Goal: Contribute content

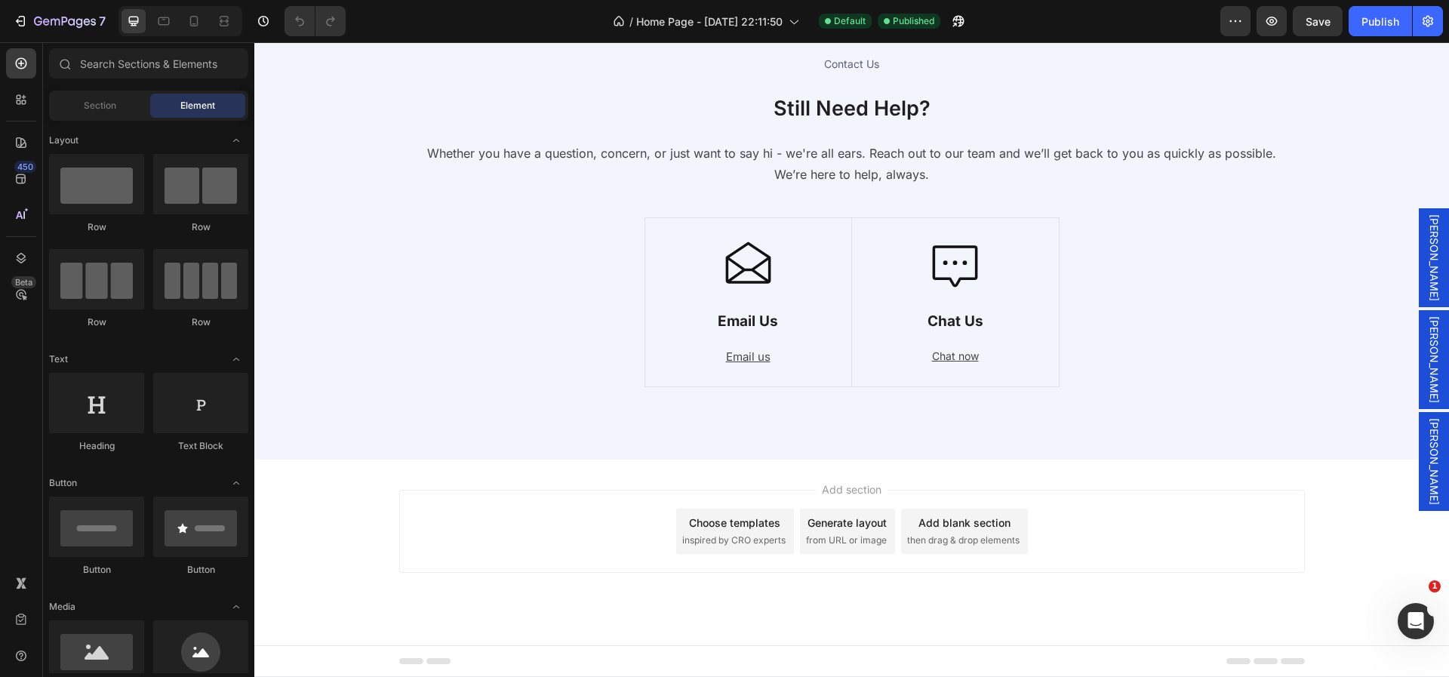
scroll to position [5905, 0]
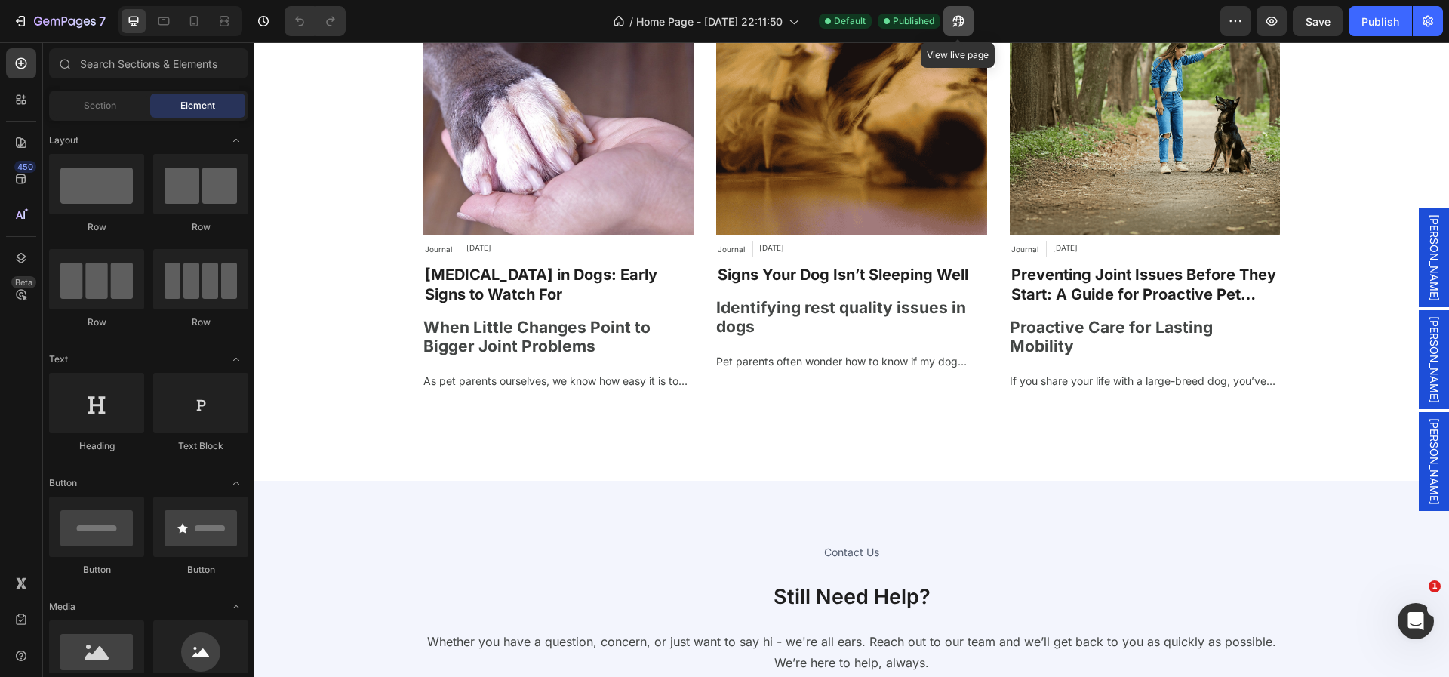
click at [958, 18] on icon "button" at bounding box center [958, 21] width 15 height 15
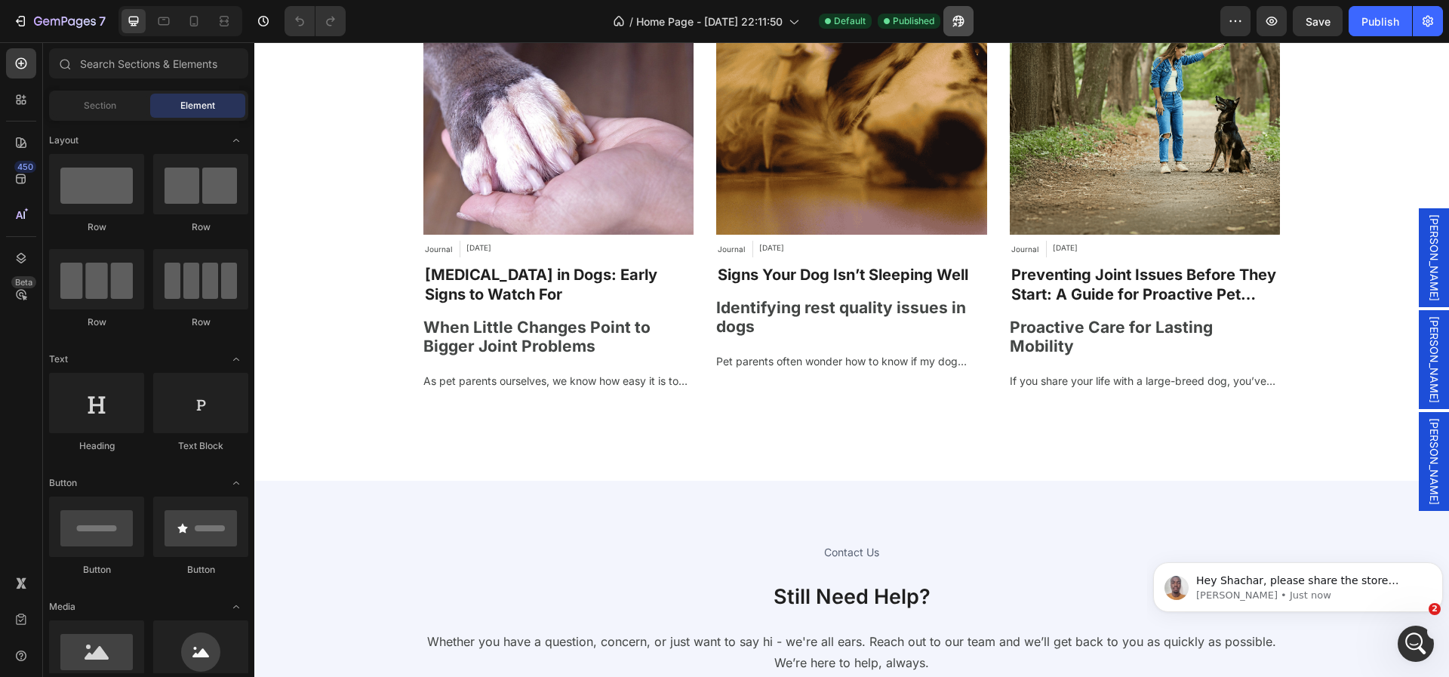
scroll to position [0, 0]
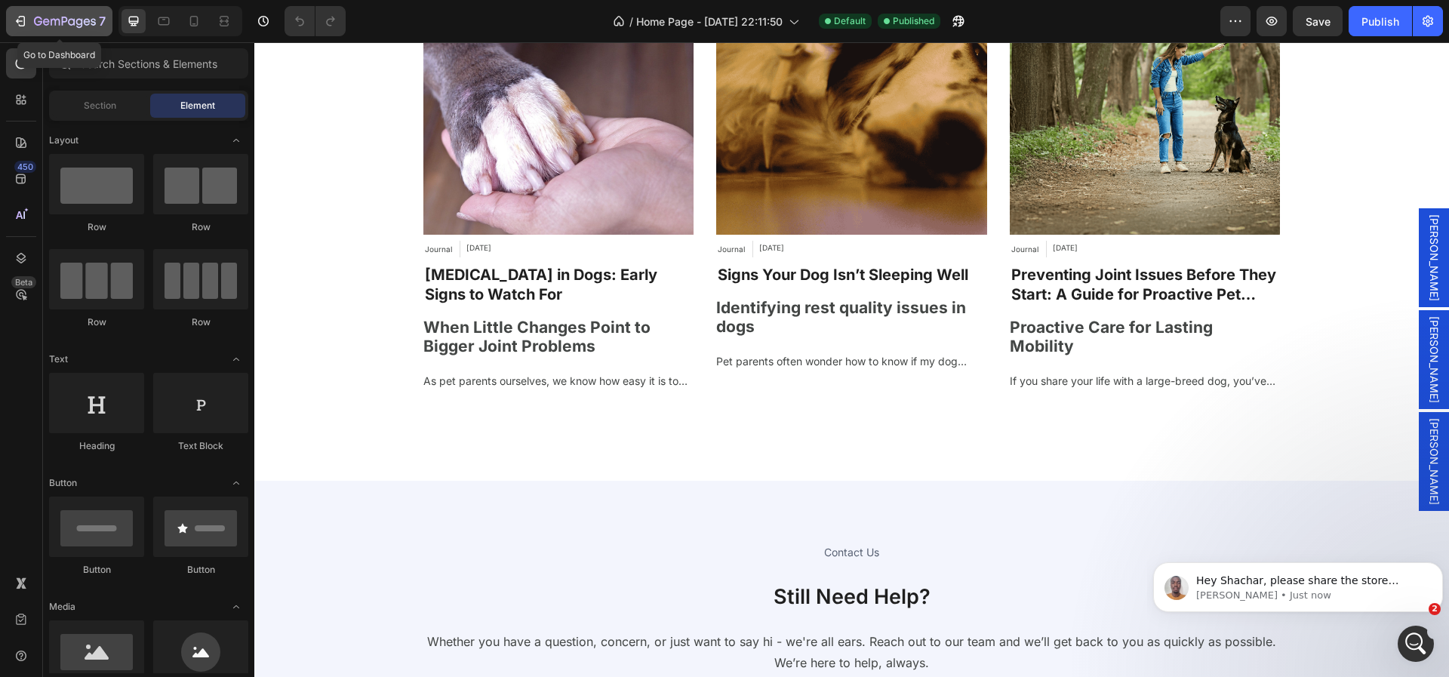
click at [15, 16] on icon "button" at bounding box center [20, 21] width 15 height 15
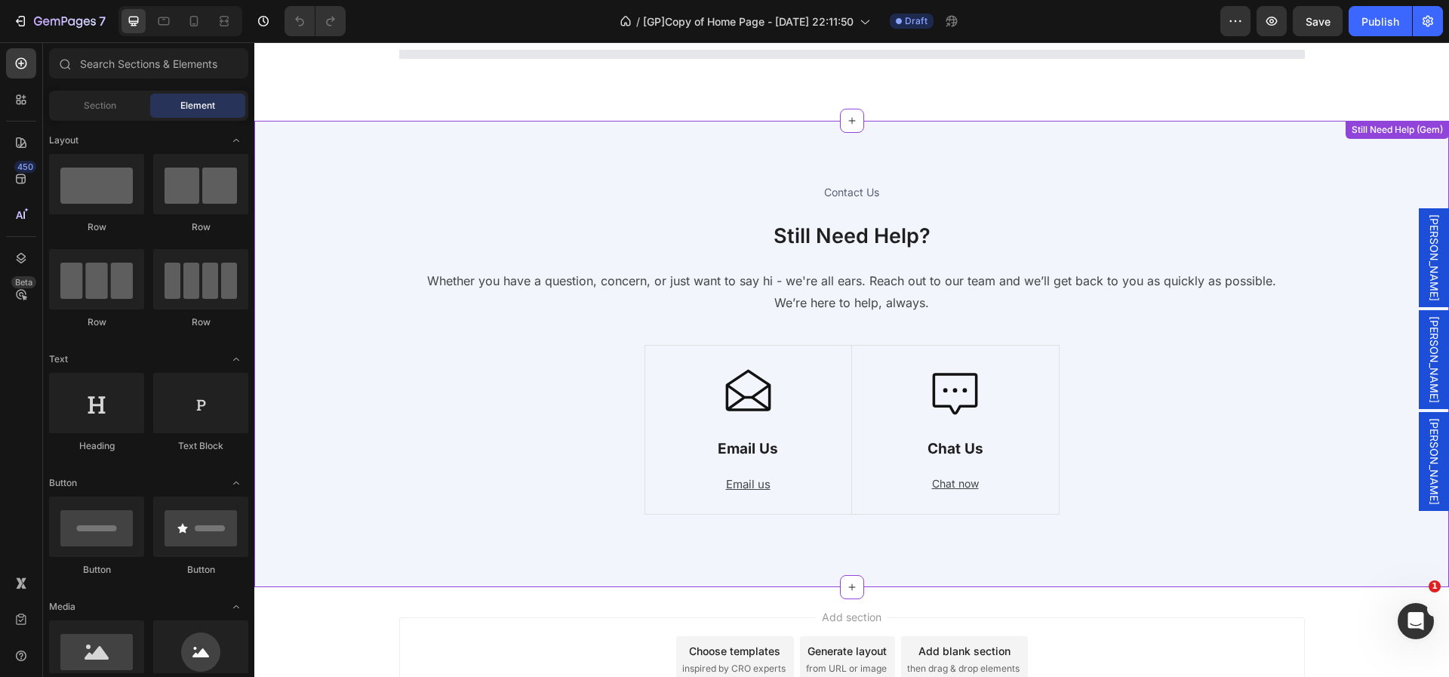
scroll to position [5433, 0]
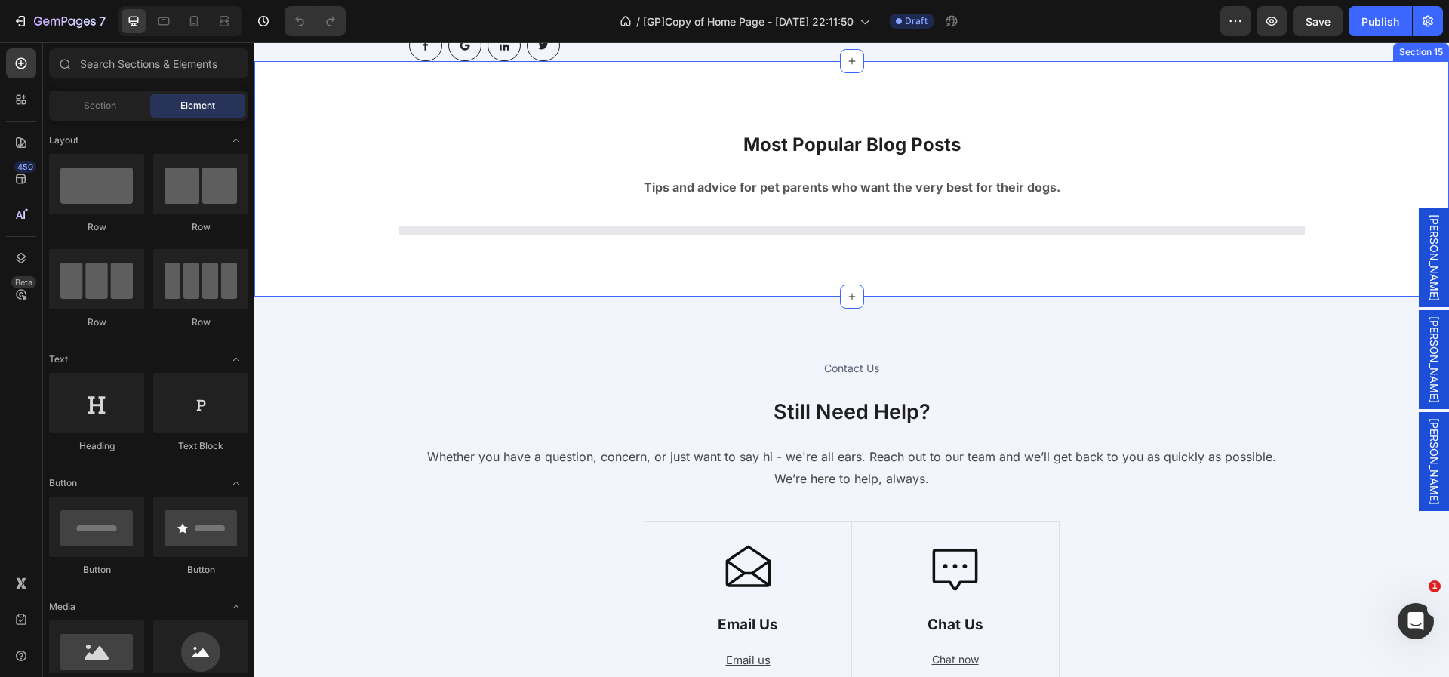
click at [583, 218] on div "Most Popular Blog Posts Heading Tips and advice for pet parents who want the ve…" at bounding box center [851, 178] width 1195 height 235
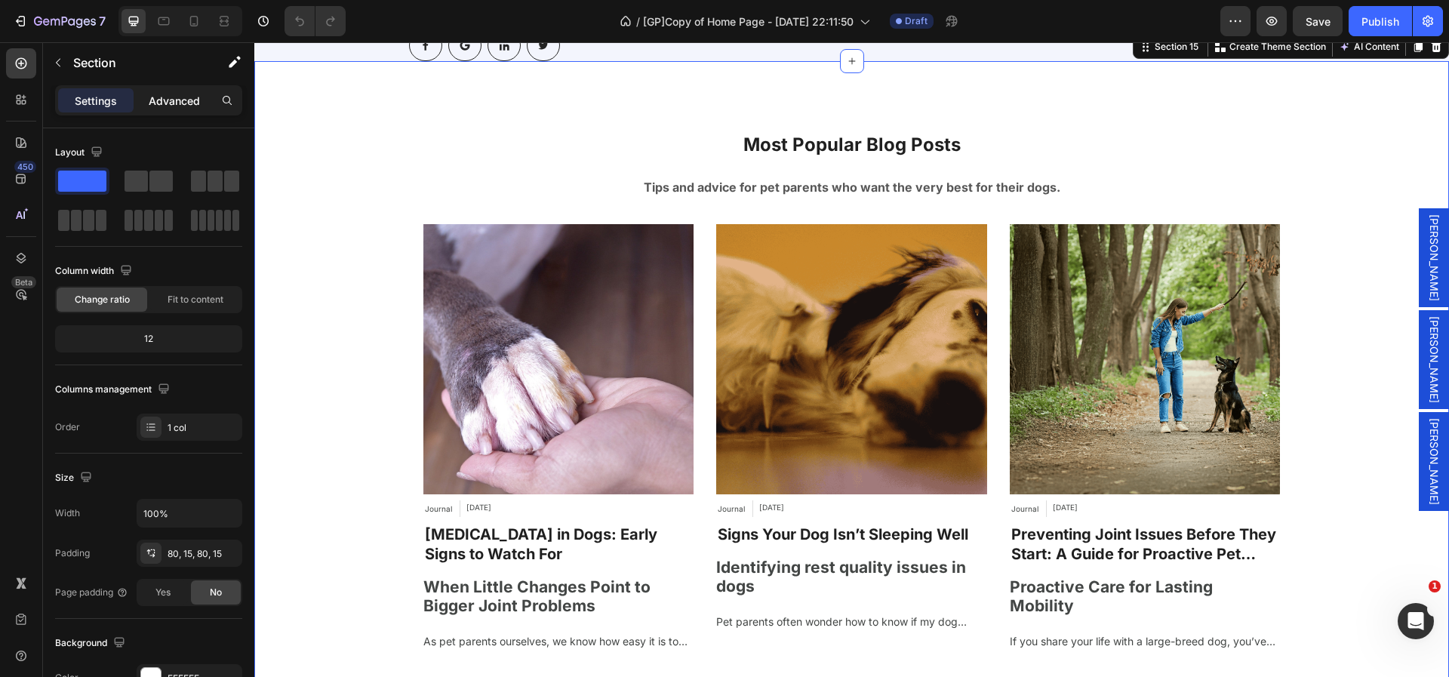
click at [165, 104] on p "Advanced" at bounding box center [174, 101] width 51 height 16
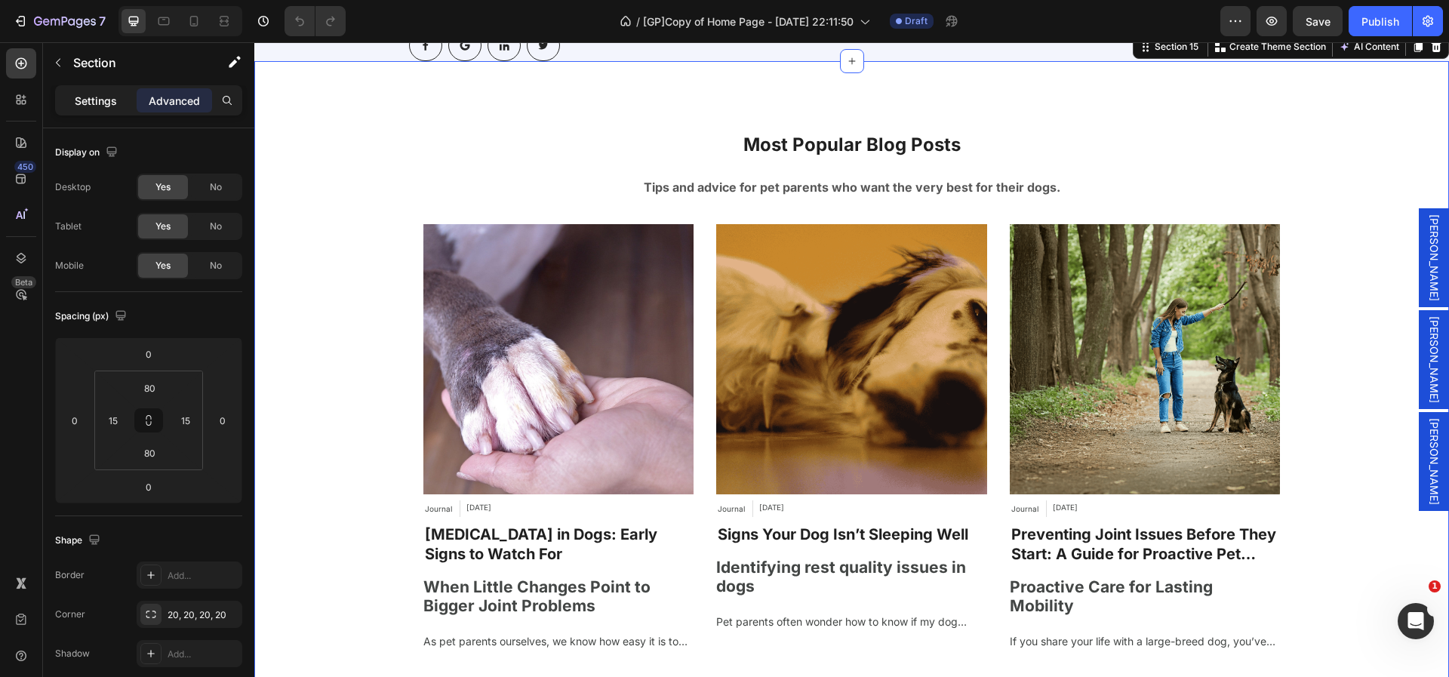
click at [83, 96] on p "Settings" at bounding box center [96, 101] width 42 height 16
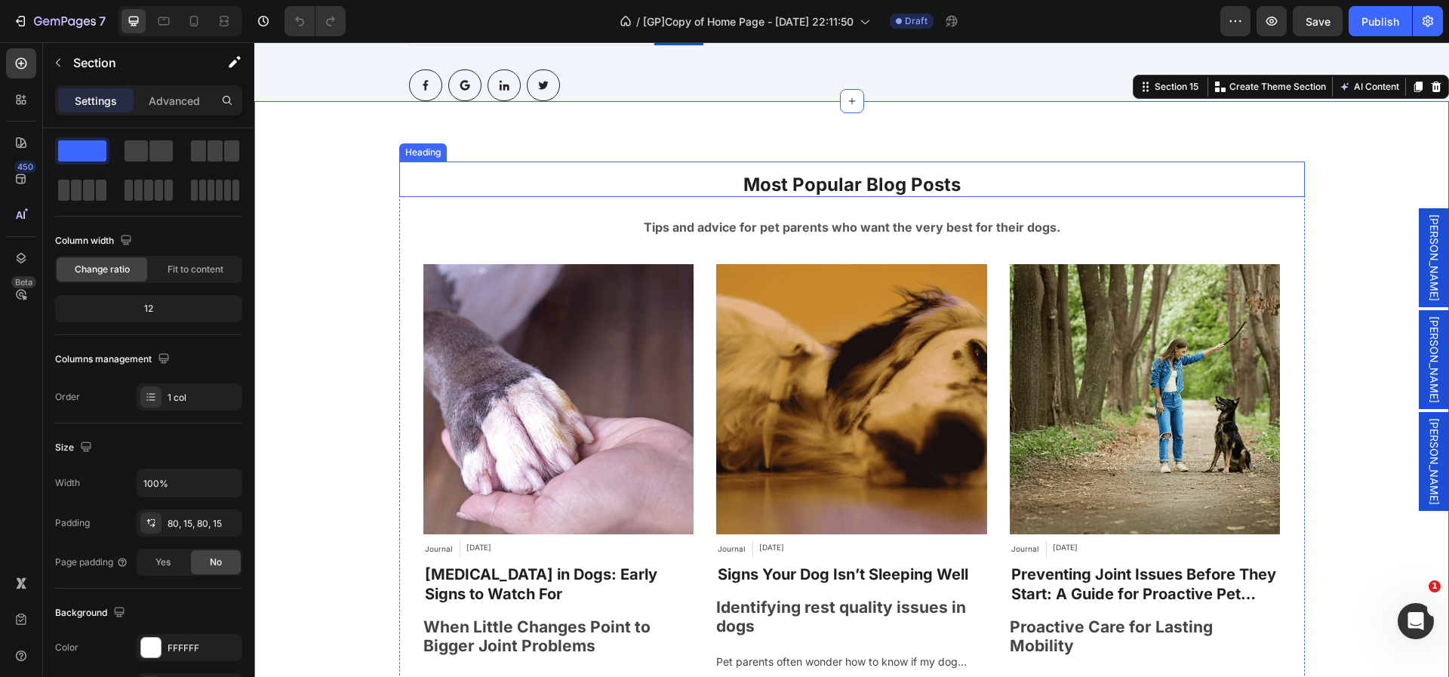
scroll to position [5444, 0]
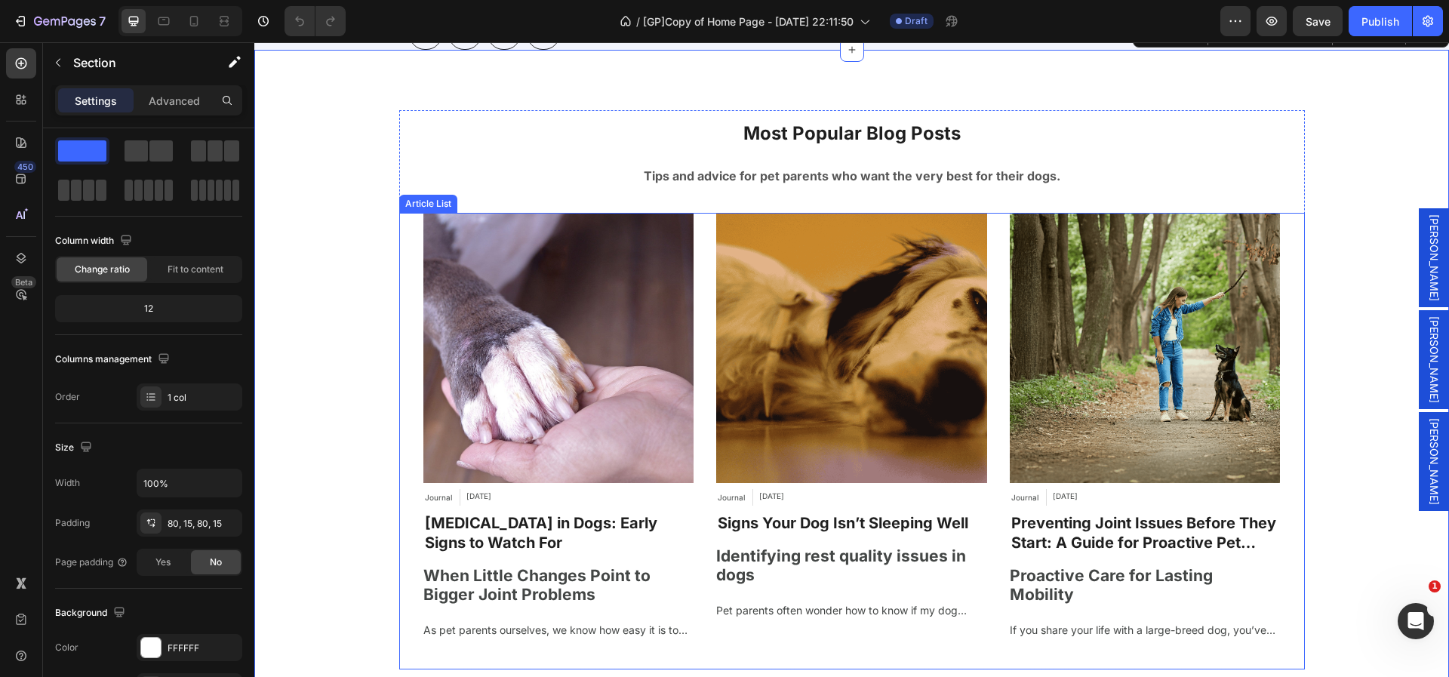
click at [402, 349] on div "Article Image Journal Article Category [DATE] Article Date Row [MEDICAL_DATA] i…" at bounding box center [852, 429] width 906 height 433
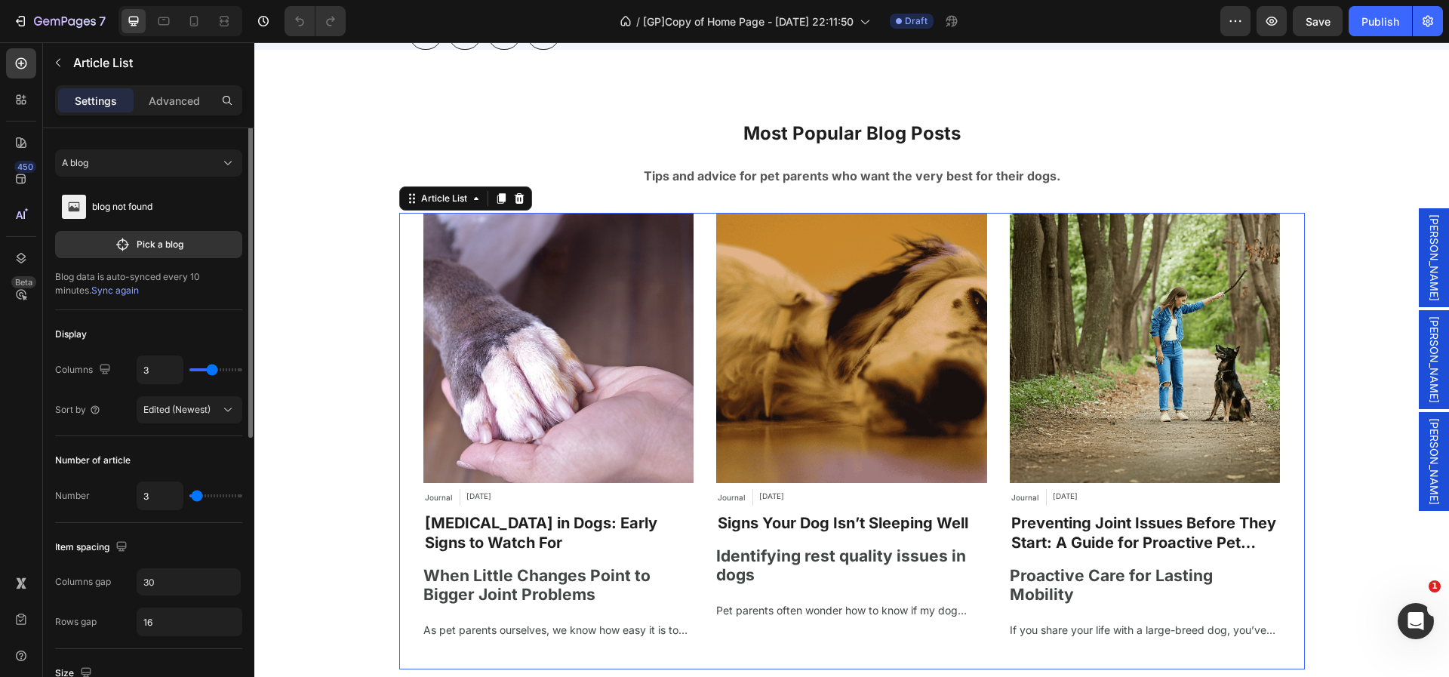
scroll to position [0, 0]
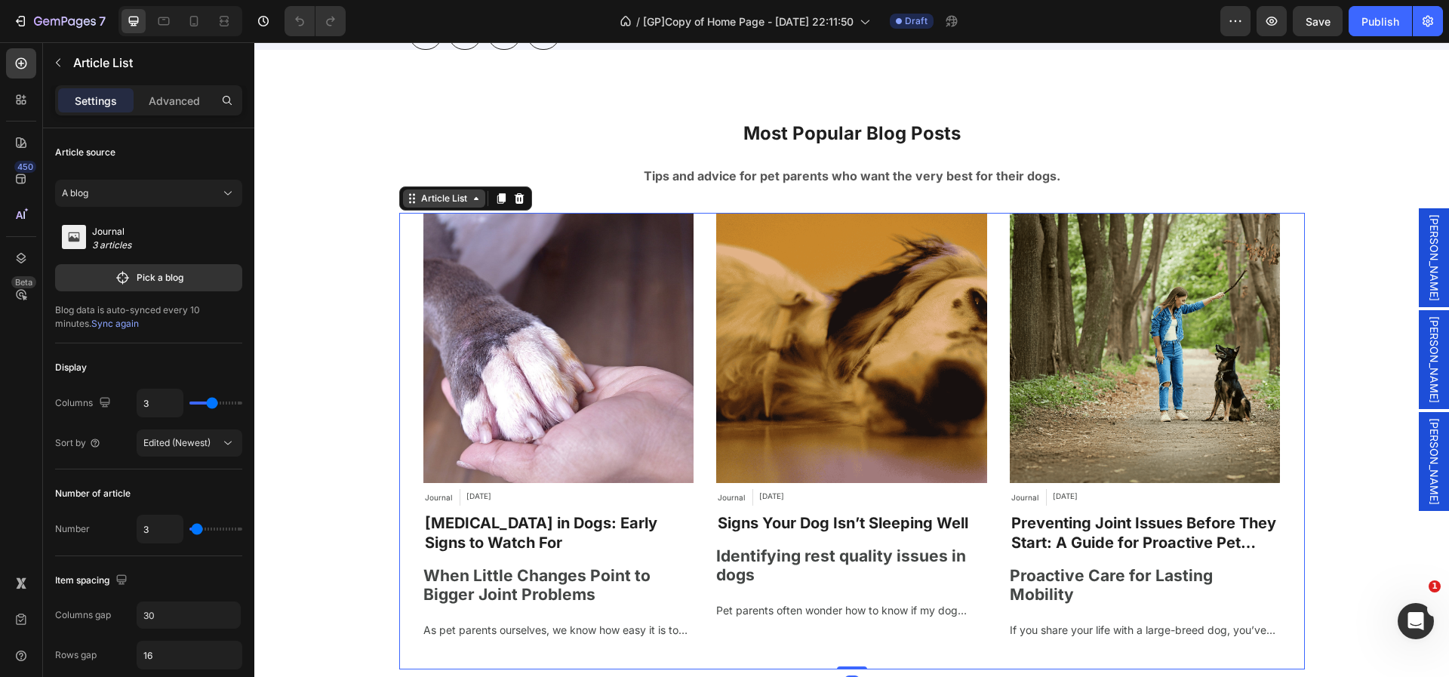
click at [425, 205] on div "Article List" at bounding box center [444, 199] width 52 height 14
click at [161, 195] on div "A blog" at bounding box center [139, 193] width 155 height 14
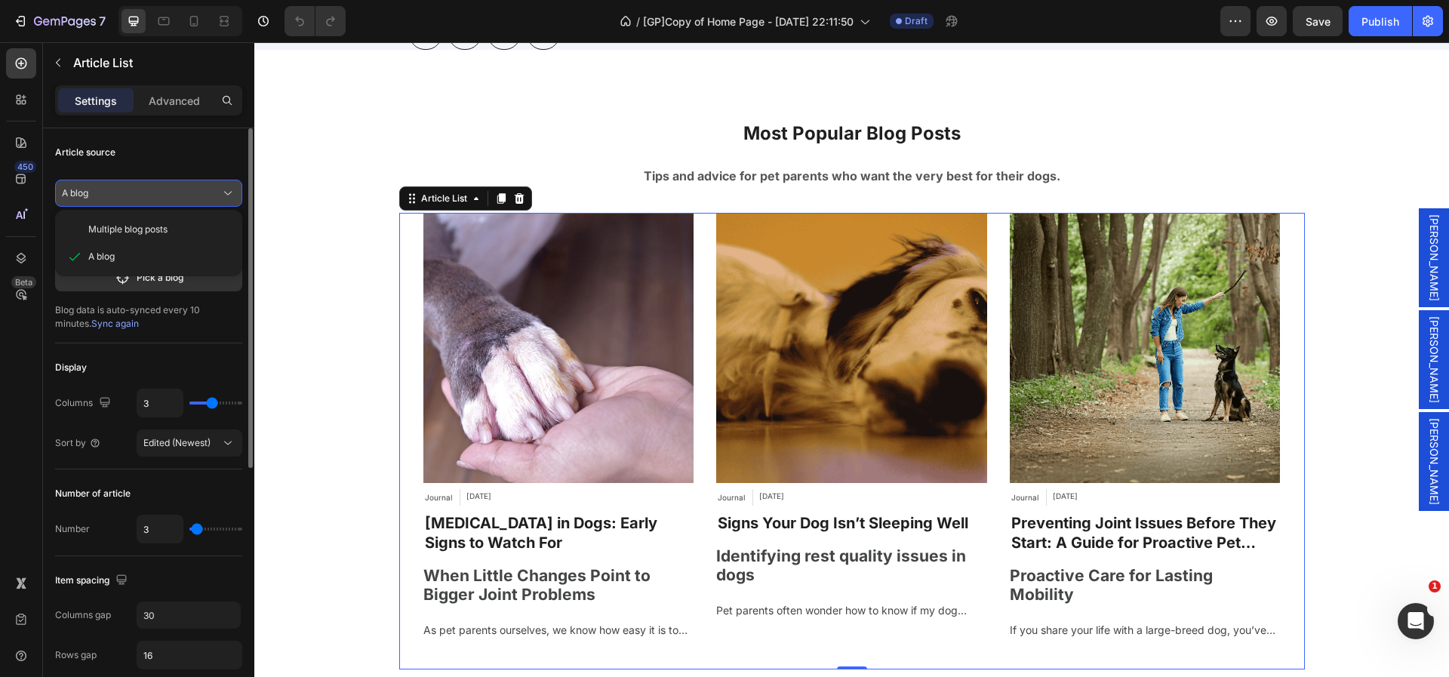
click at [161, 195] on div "A blog" at bounding box center [139, 193] width 155 height 14
click at [153, 230] on span "Multiple blog posts" at bounding box center [127, 230] width 79 height 14
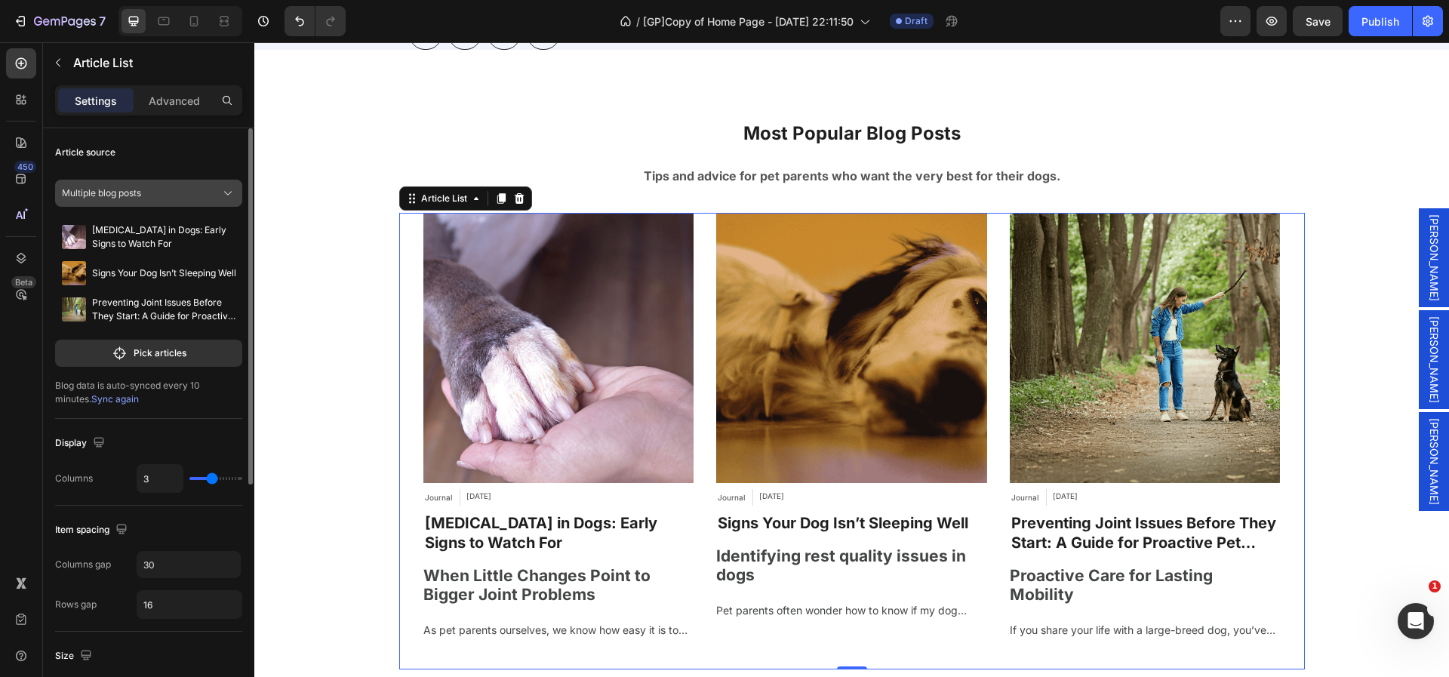
click at [207, 196] on div "Multiple blog posts" at bounding box center [139, 193] width 155 height 14
click at [1389, 24] on div "Publish" at bounding box center [1381, 22] width 38 height 16
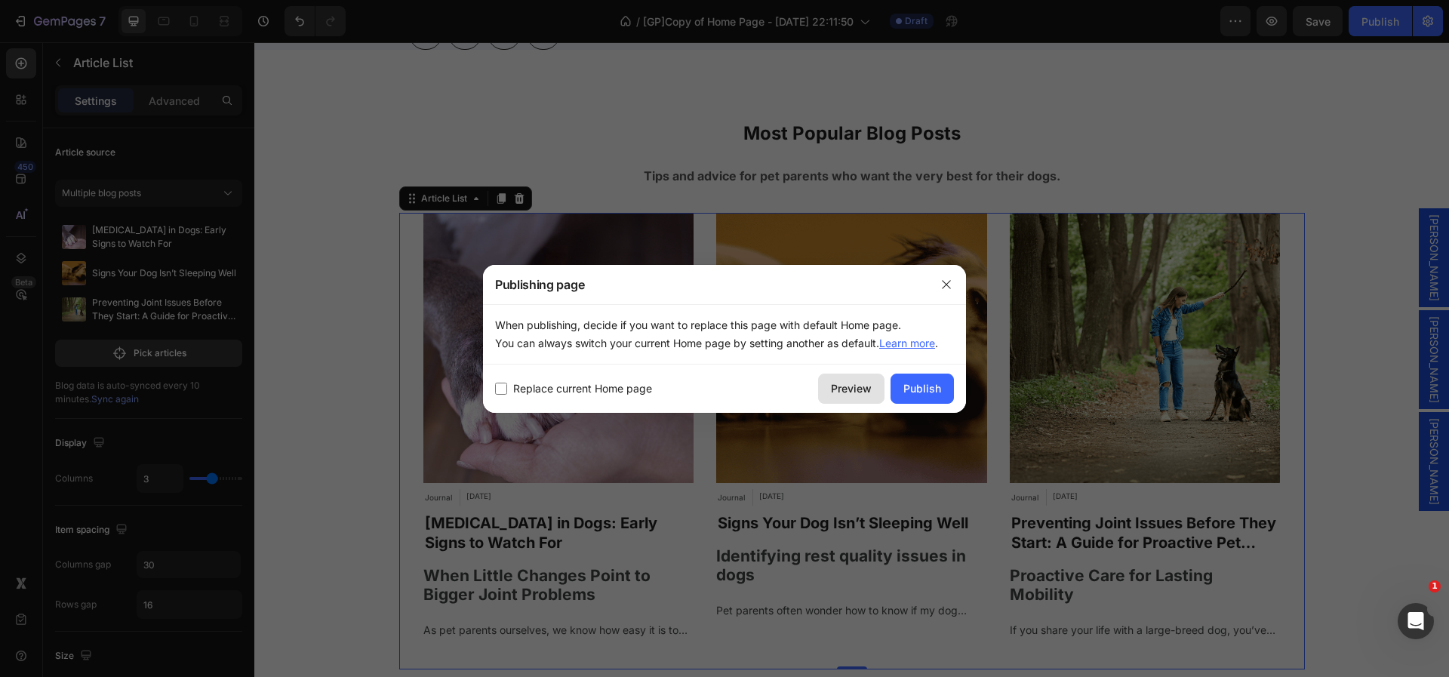
click at [849, 383] on div "Preview" at bounding box center [851, 388] width 41 height 16
click at [842, 383] on div "Preview" at bounding box center [851, 388] width 41 height 16
click at [916, 388] on div "Publish" at bounding box center [923, 388] width 38 height 16
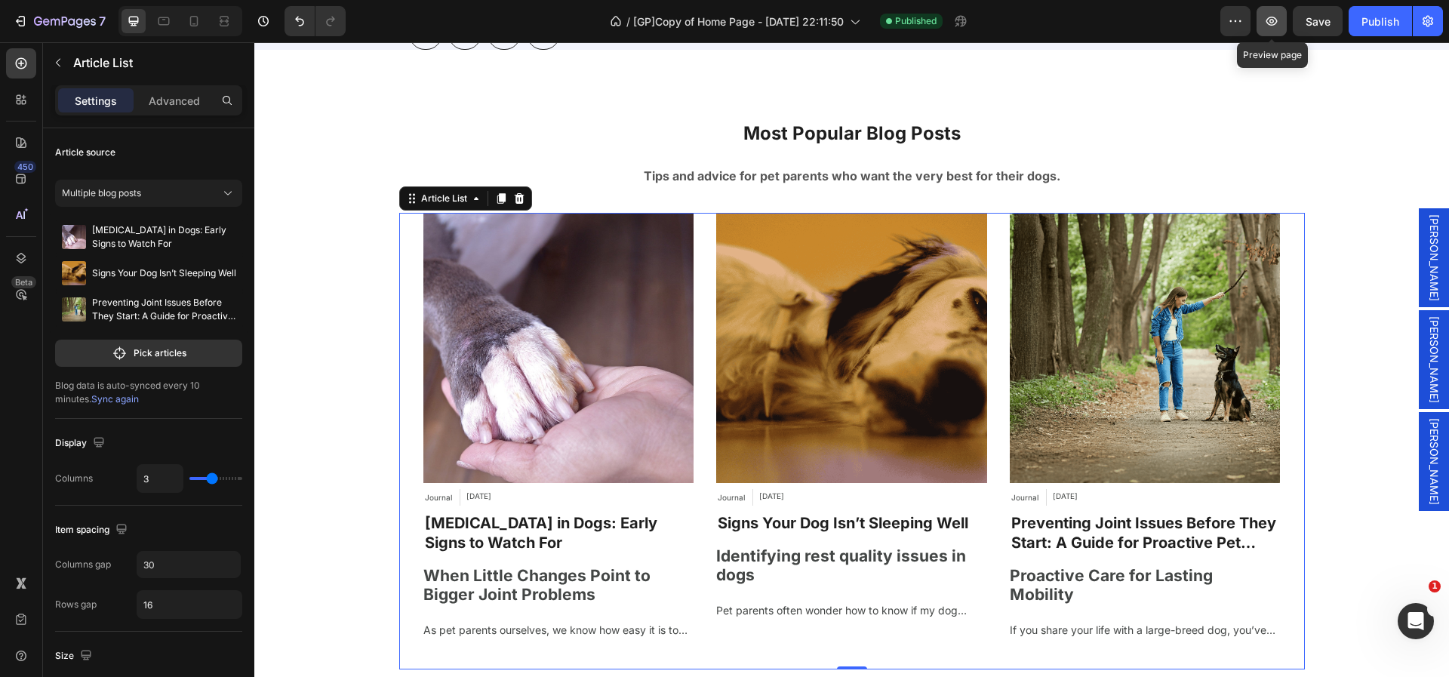
click at [1271, 21] on icon "button" at bounding box center [1272, 21] width 11 height 9
click at [18, 15] on icon "button" at bounding box center [20, 21] width 15 height 15
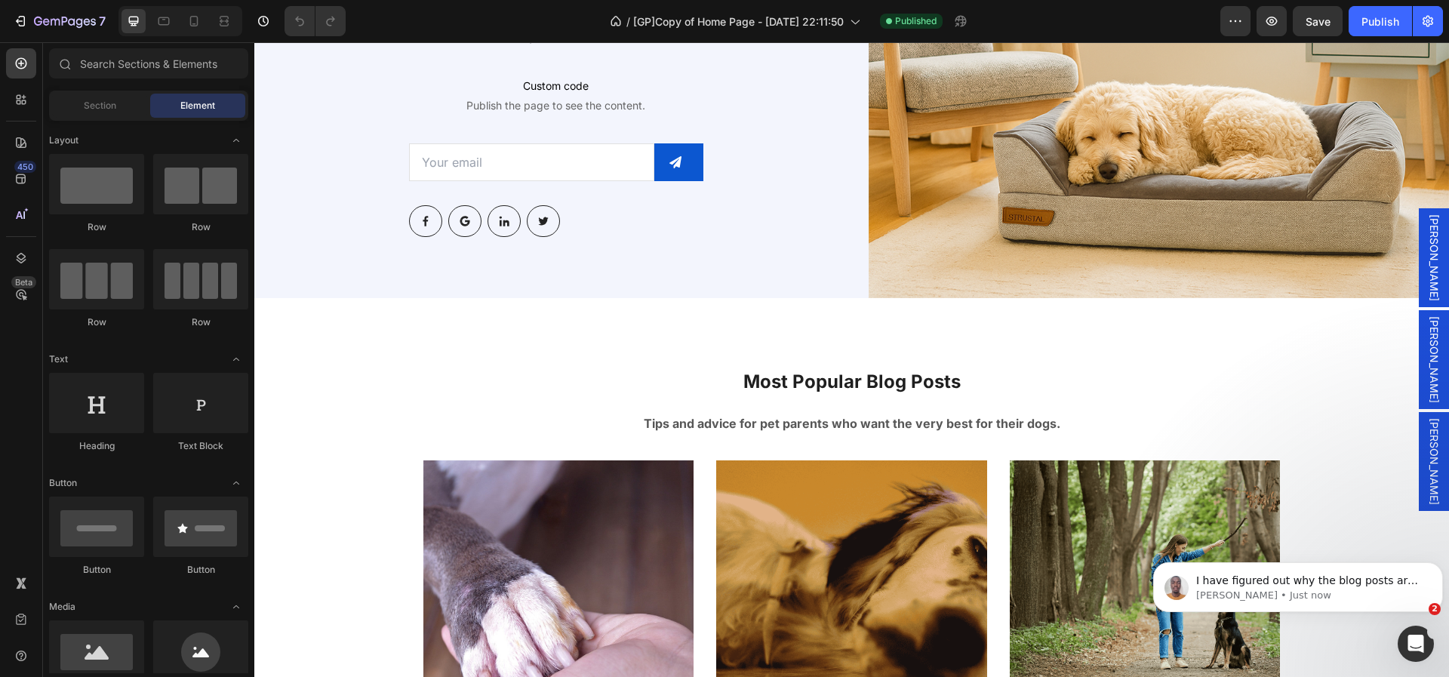
scroll to position [5403, 0]
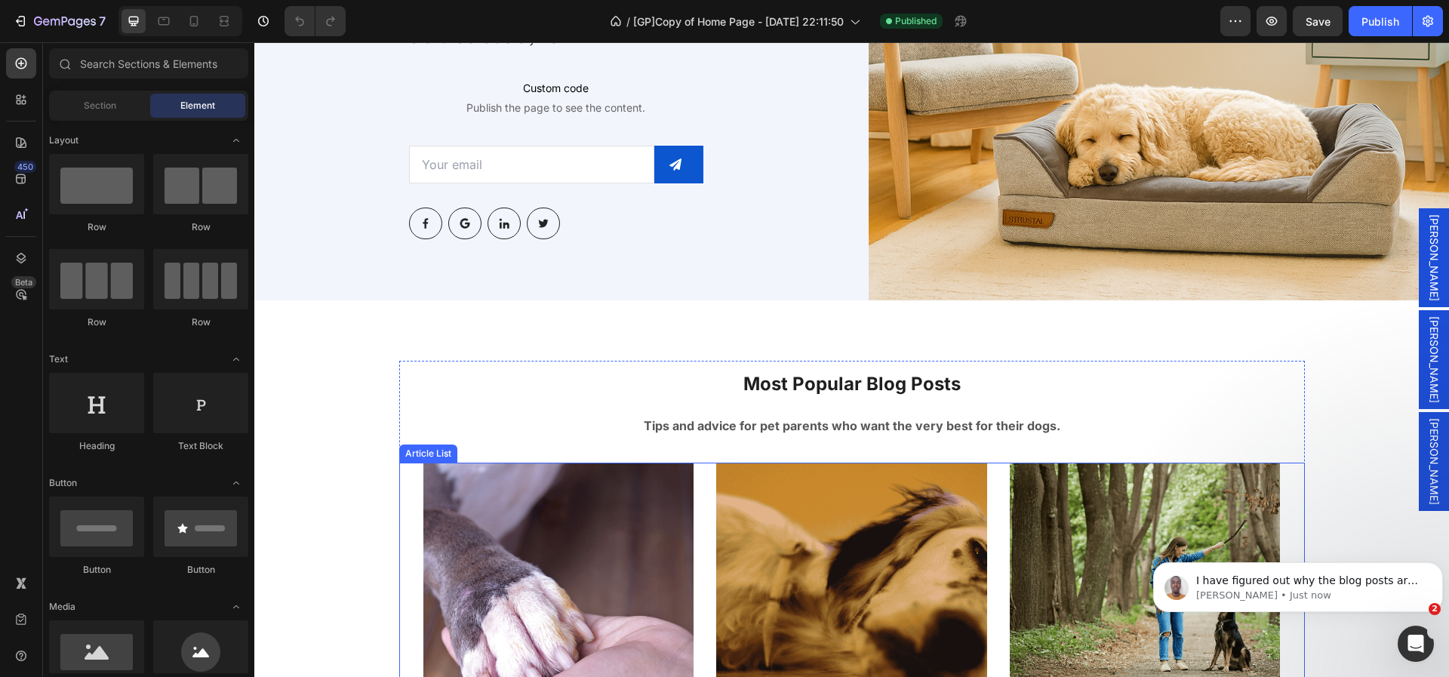
click at [399, 495] on div "Article Image Journal Article Category [DATE] Article Date Row [MEDICAL_DATA] i…" at bounding box center [852, 679] width 906 height 433
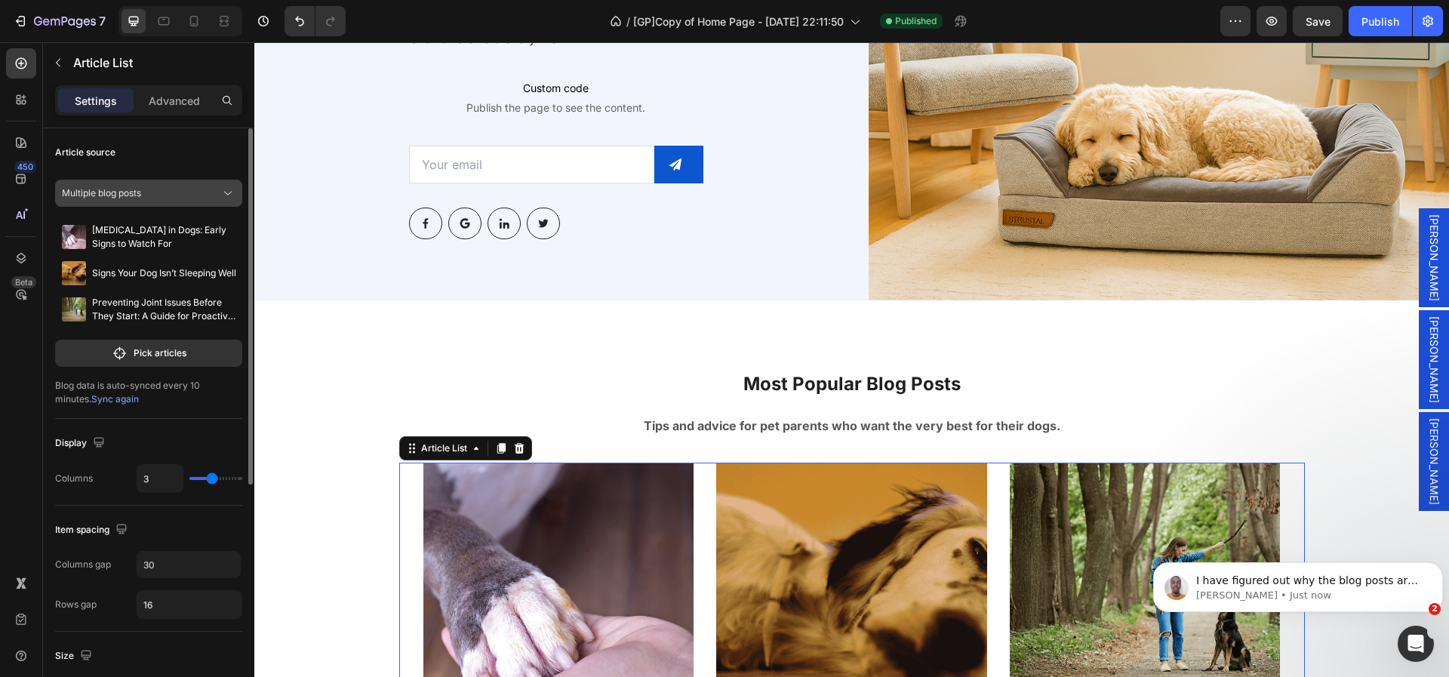
click at [199, 191] on div "Multiple blog posts" at bounding box center [139, 193] width 155 height 14
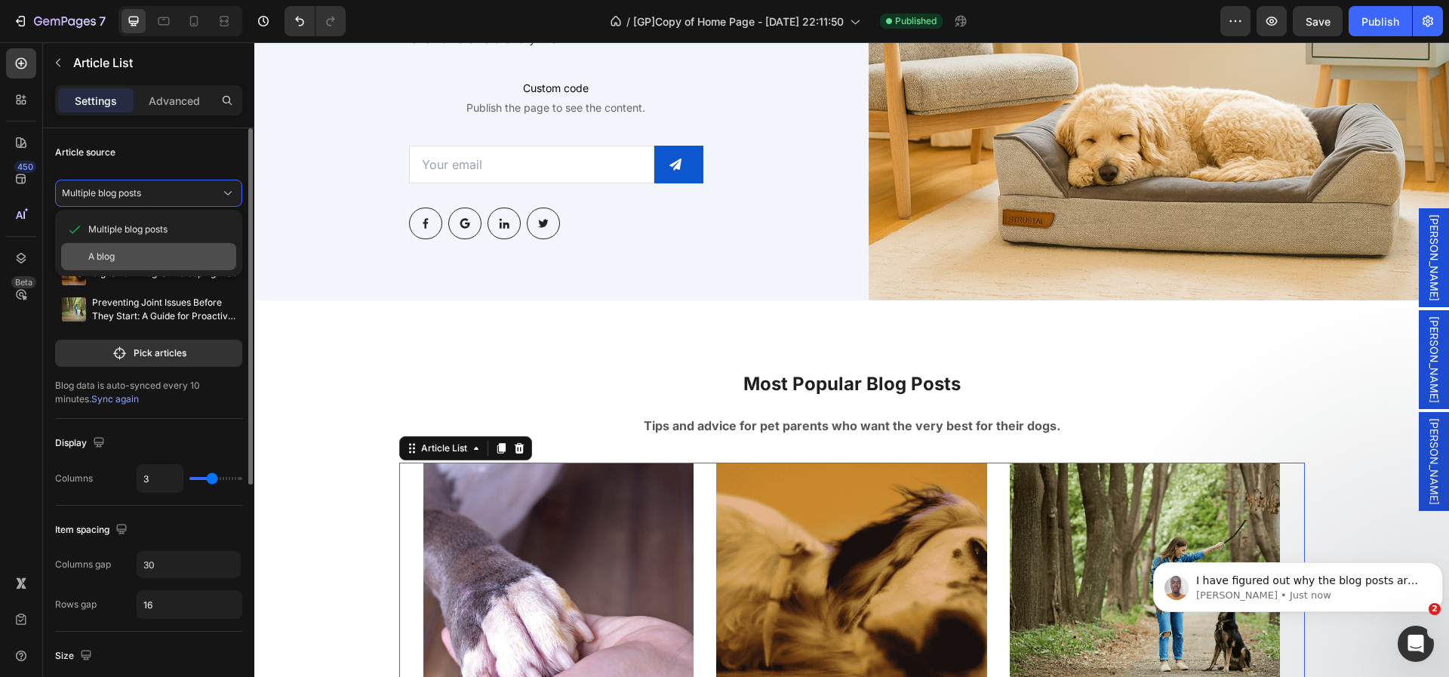
click at [166, 263] on div "A blog" at bounding box center [148, 256] width 175 height 27
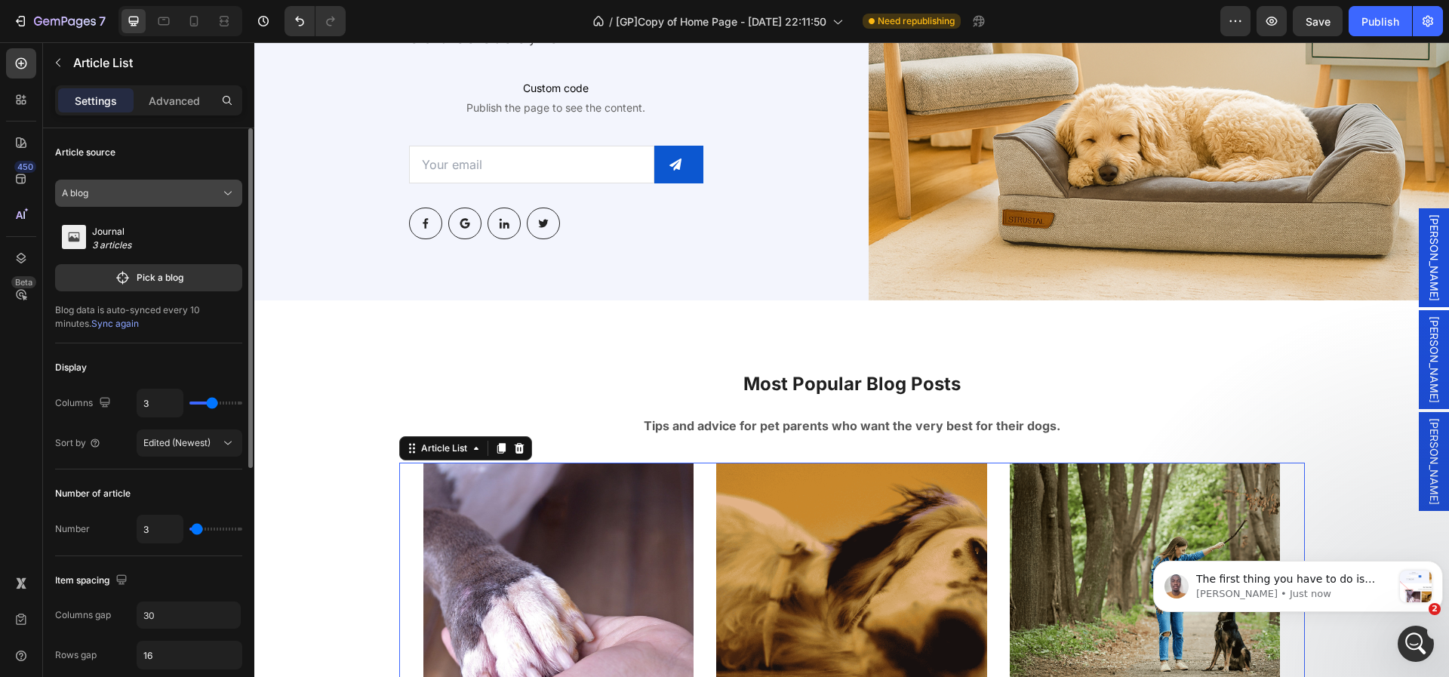
click at [213, 204] on button "A blog" at bounding box center [148, 193] width 187 height 27
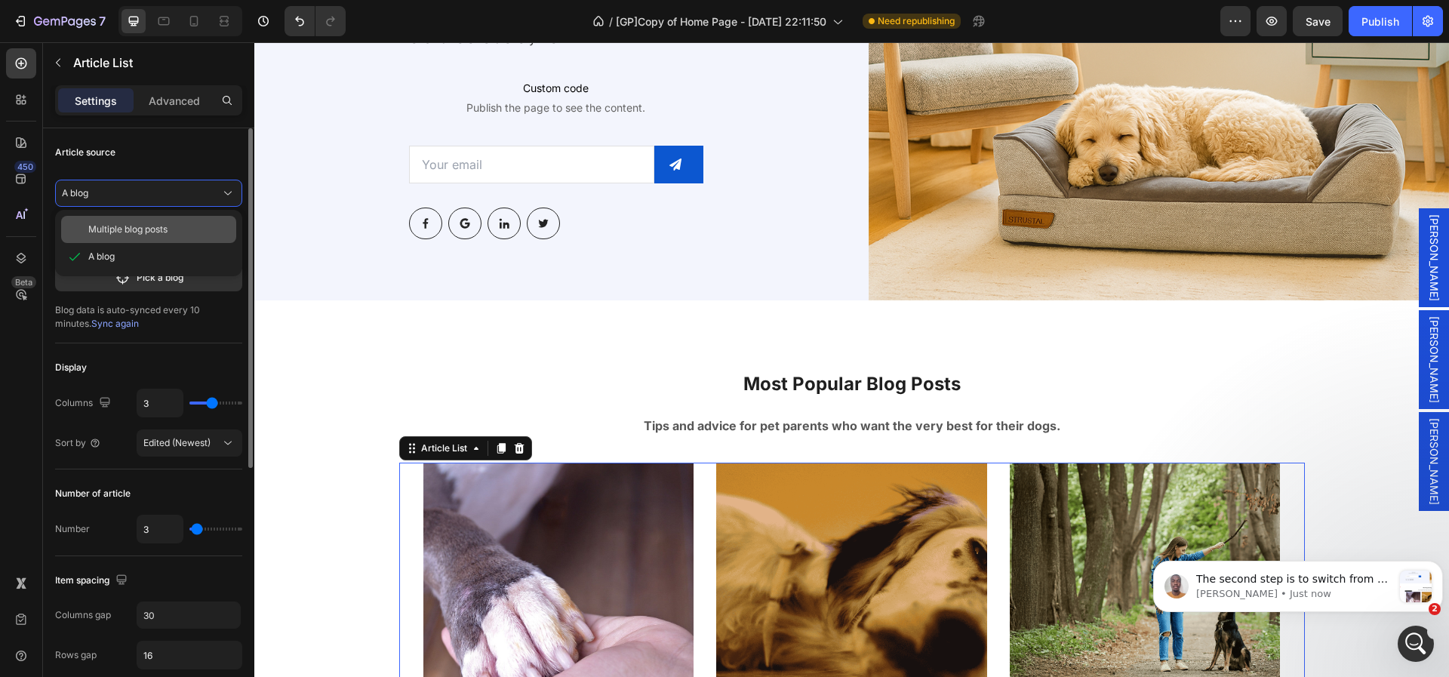
click at [160, 230] on span "Multiple blog posts" at bounding box center [127, 230] width 79 height 14
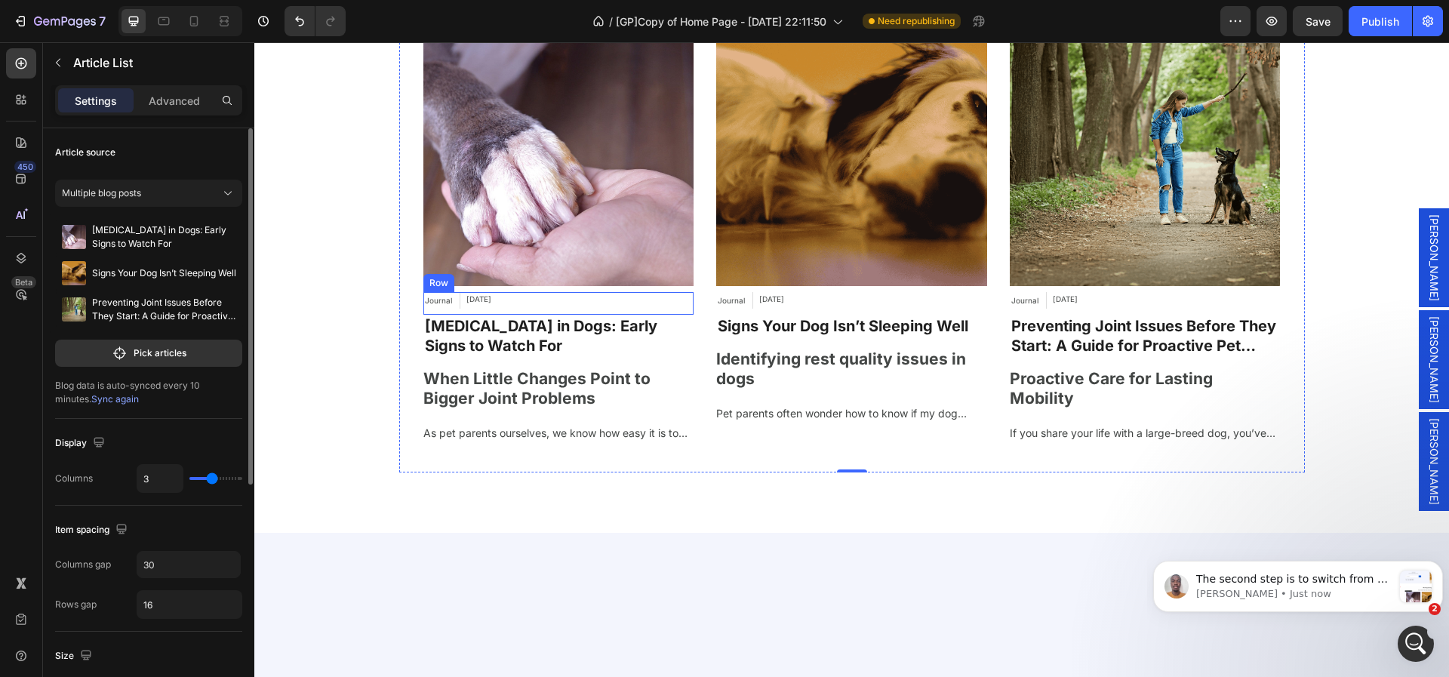
scroll to position [5552, 0]
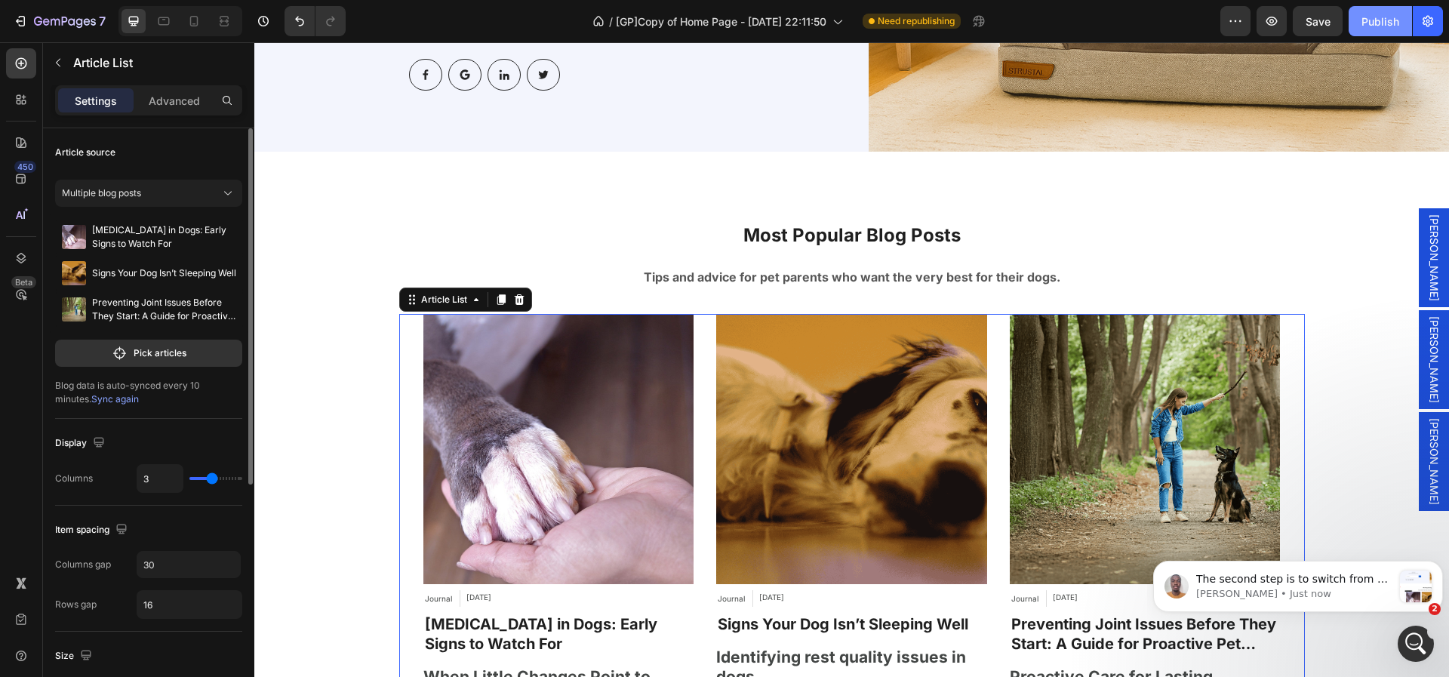
click at [1372, 24] on div "Publish" at bounding box center [1381, 22] width 38 height 16
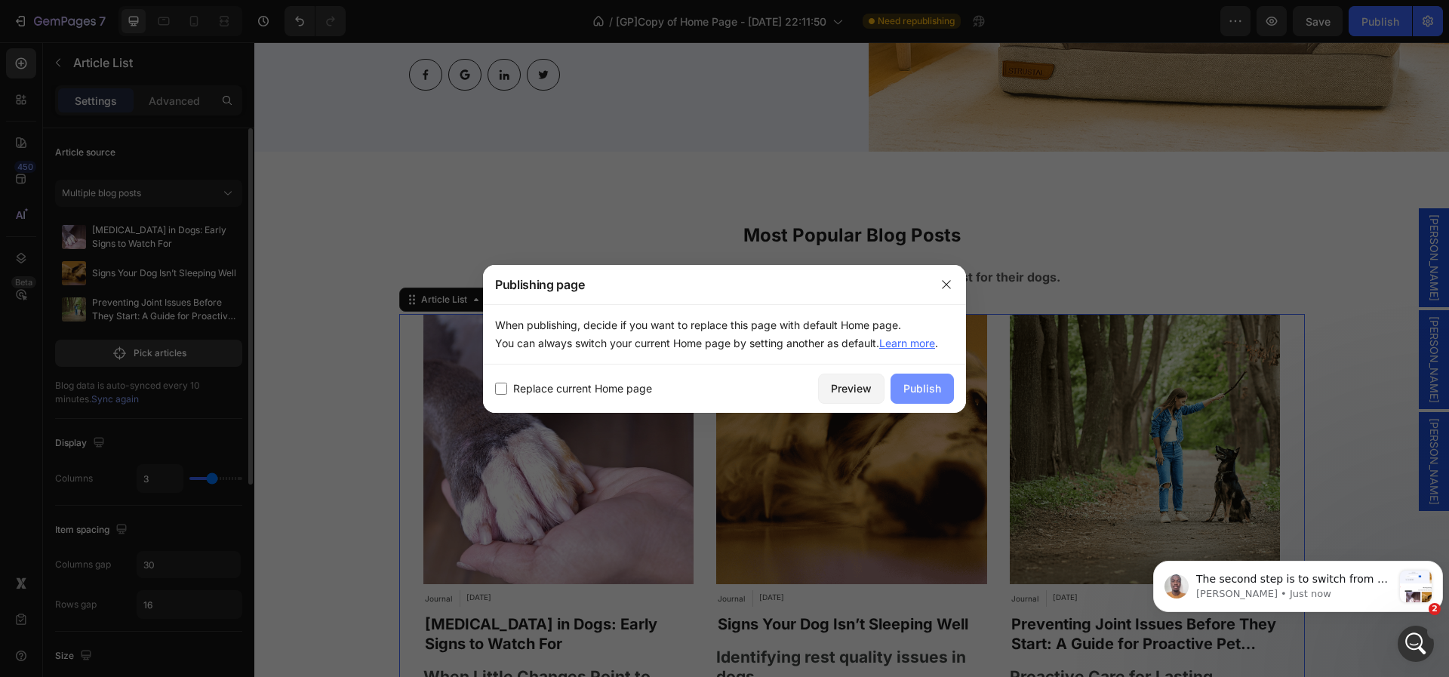
click at [931, 380] on div "Publish" at bounding box center [923, 388] width 38 height 16
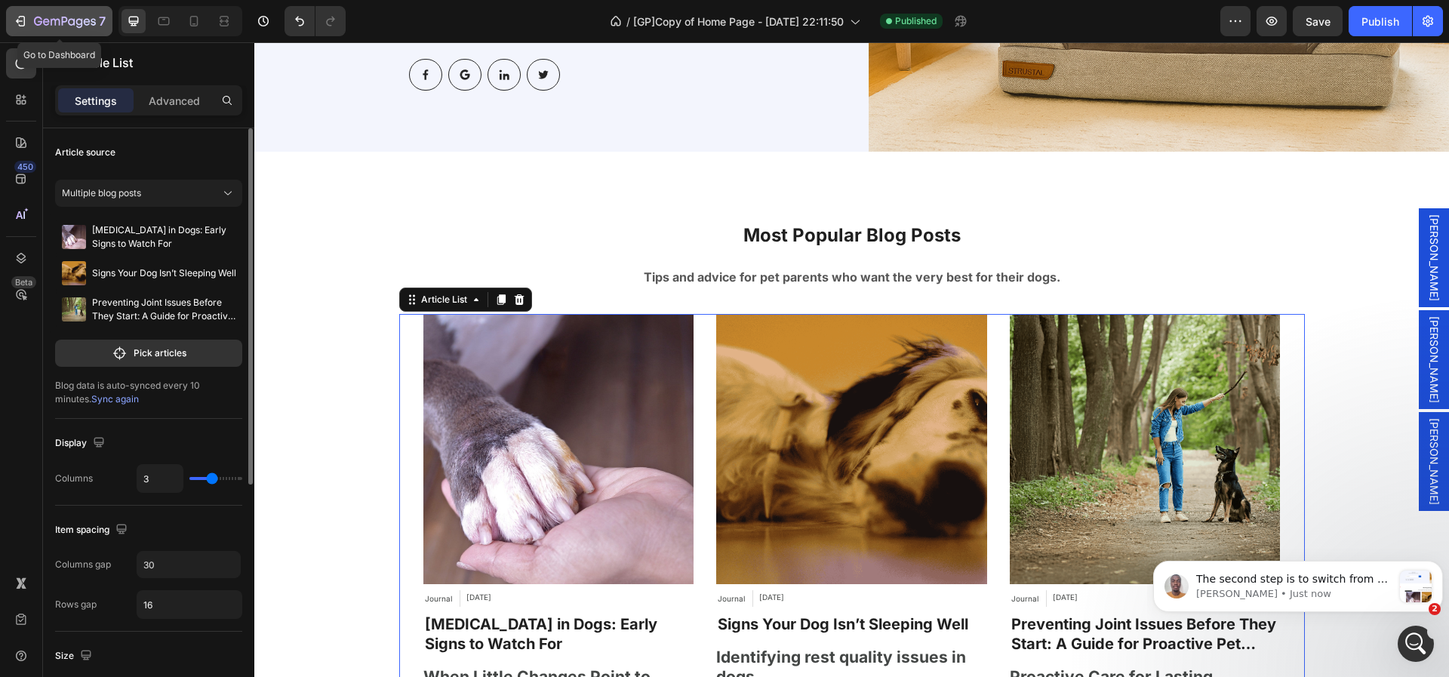
click at [17, 16] on icon "button" at bounding box center [20, 21] width 15 height 15
